Goal: Find specific page/section: Find specific page/section

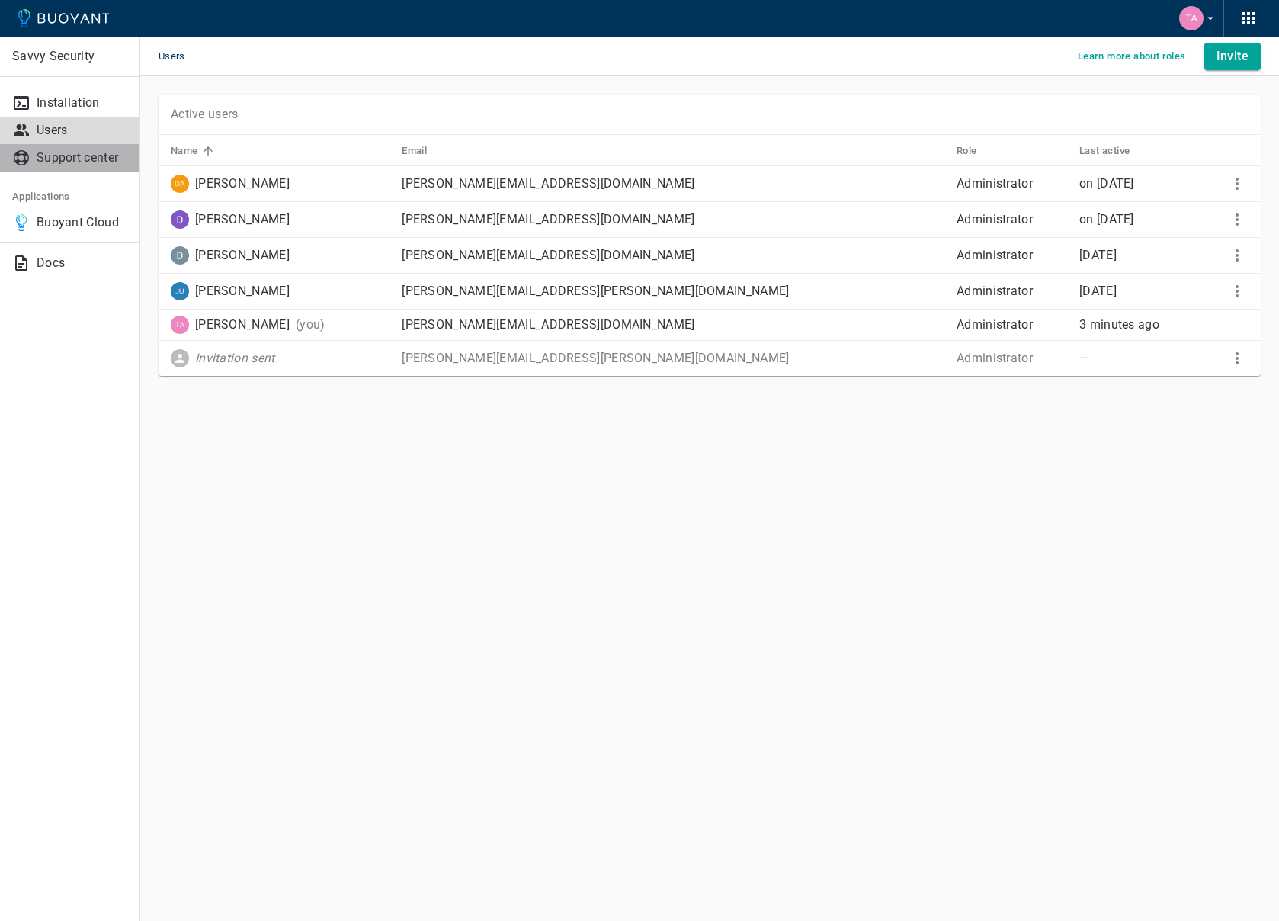
click at [72, 156] on p "Support center" at bounding box center [82, 157] width 91 height 15
click at [1247, 12] on icon "button" at bounding box center [1249, 18] width 12 height 12
